Goal: Find contact information

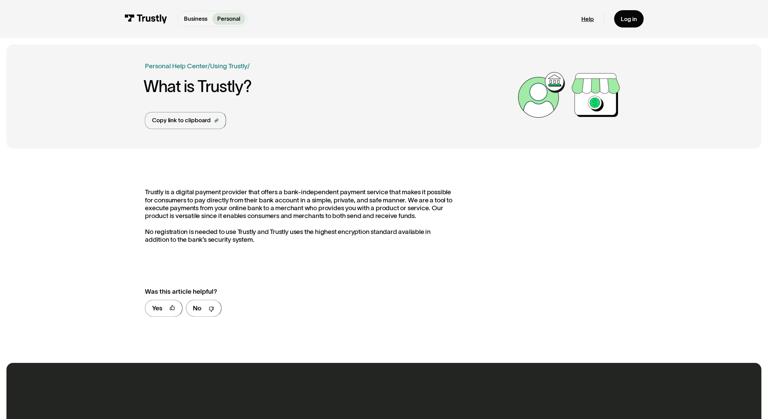
click at [590, 17] on link "Help" at bounding box center [587, 18] width 13 height 7
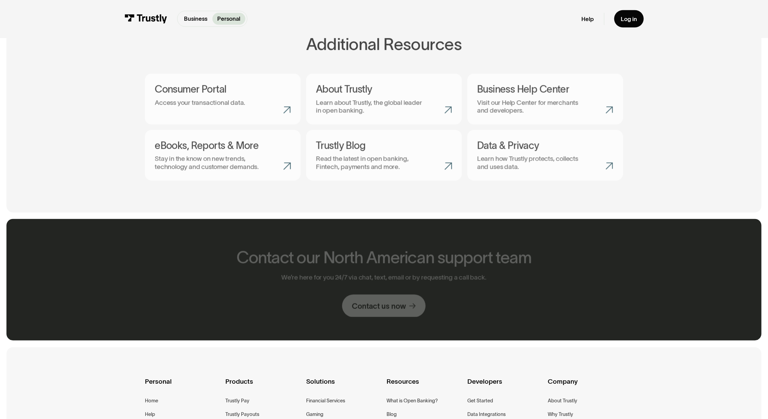
scroll to position [355, 0]
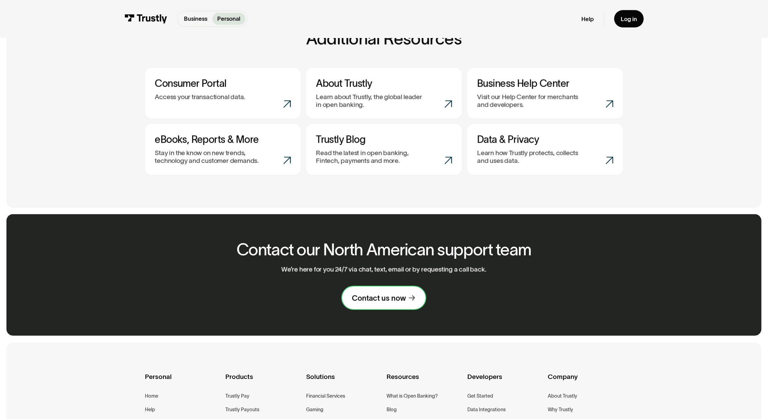
click at [369, 300] on div "Contact us now" at bounding box center [379, 297] width 54 height 9
